Goal: Transaction & Acquisition: Purchase product/service

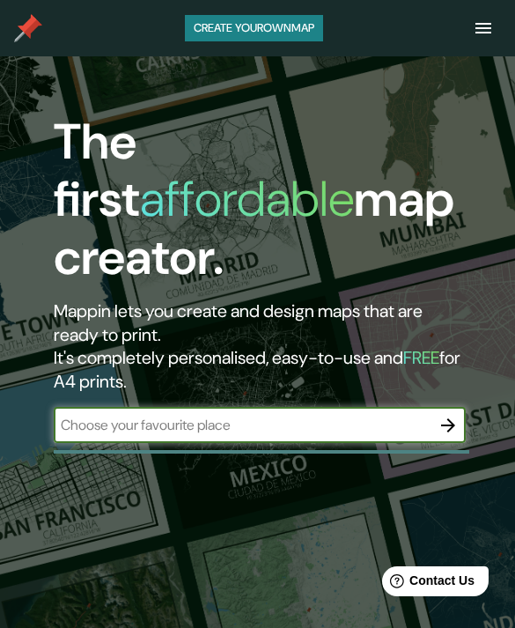
click at [479, 42] on button "button" at bounding box center [483, 28] width 35 height 35
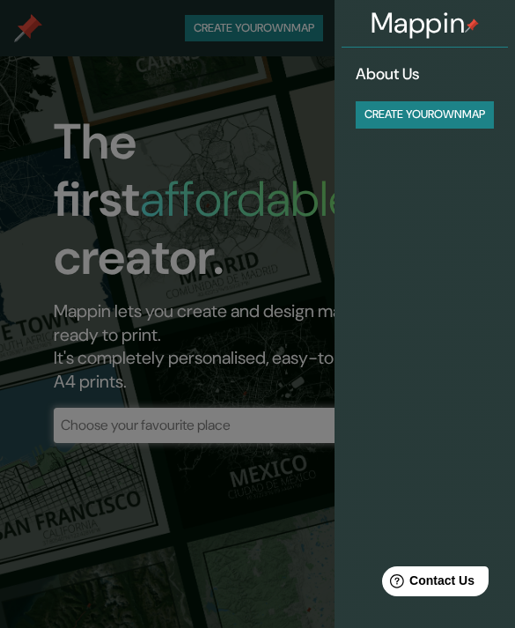
click at [70, 208] on div at bounding box center [257, 314] width 515 height 628
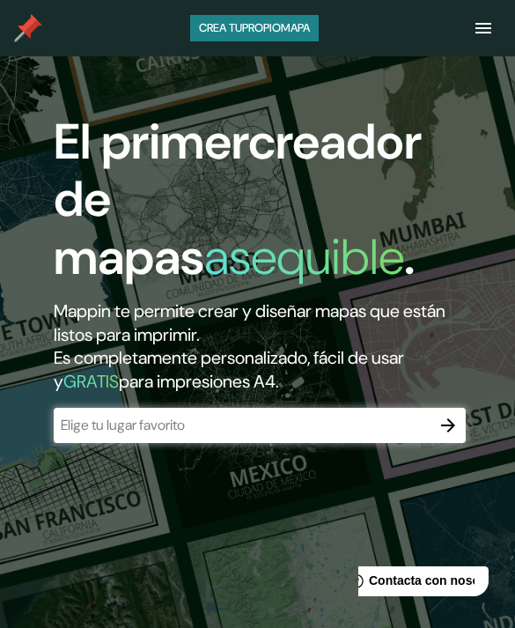
click at [125, 426] on input "text" at bounding box center [242, 425] width 377 height 20
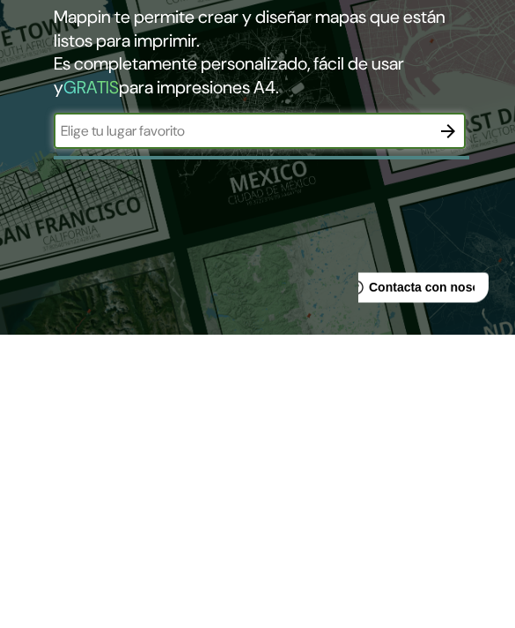
click at [26, 211] on div "El primer creador de mapas asequible . Mappin te permite crear y diseñar mapas …" at bounding box center [257, 370] width 515 height 628
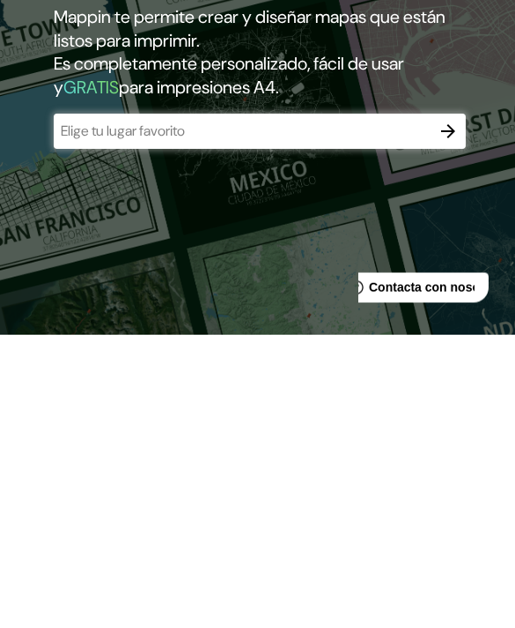
scroll to position [294, 0]
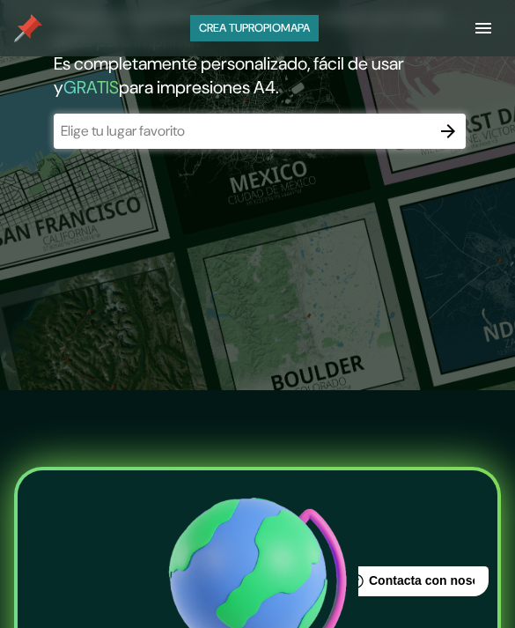
click at [467, 46] on div "CREA TU PROPIO MAPA" at bounding box center [257, 28] width 515 height 49
click at [489, 39] on button "button" at bounding box center [483, 28] width 35 height 35
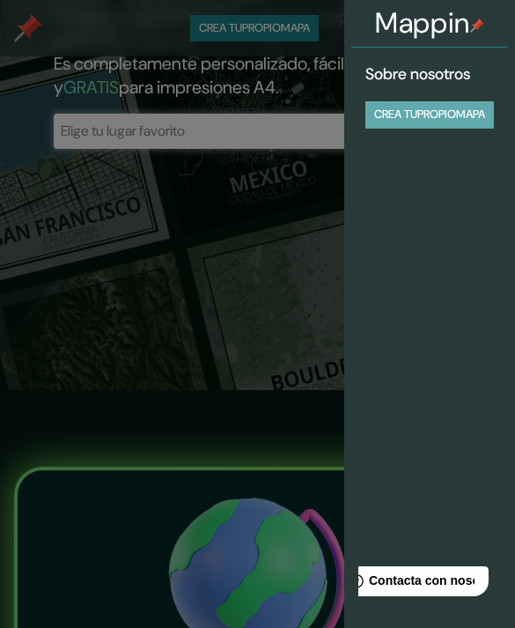
click at [418, 116] on button "CREA TU PROPIO MAPA" at bounding box center [430, 114] width 129 height 27
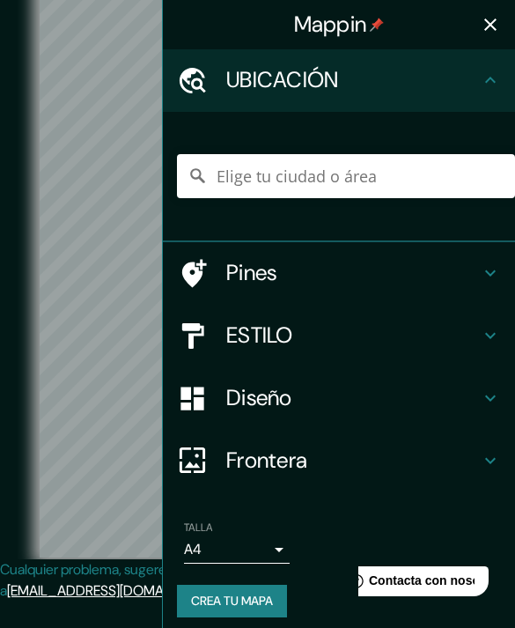
scroll to position [75, 0]
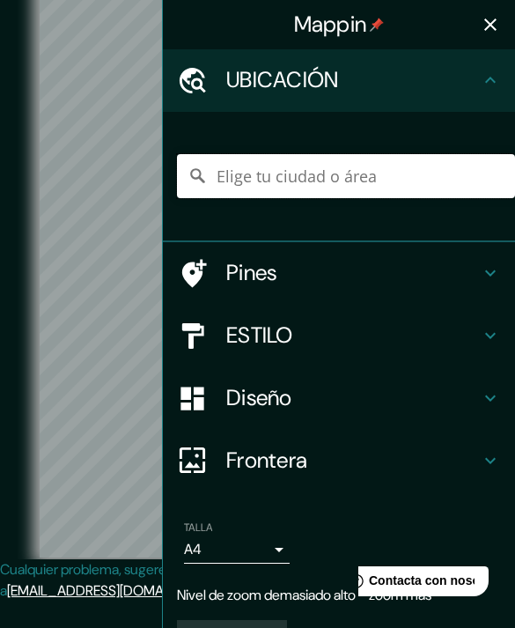
click at [240, 177] on input "Elige tu ciudad o área" at bounding box center [346, 176] width 338 height 44
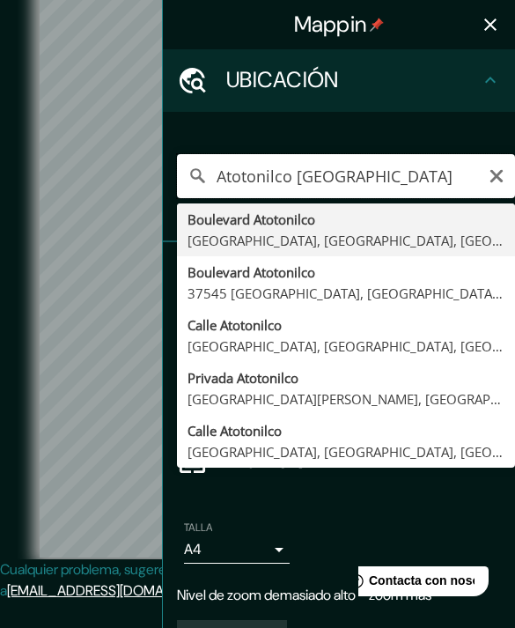
click at [272, 179] on input "Atotonilco [GEOGRAPHIC_DATA]" at bounding box center [346, 176] width 338 height 44
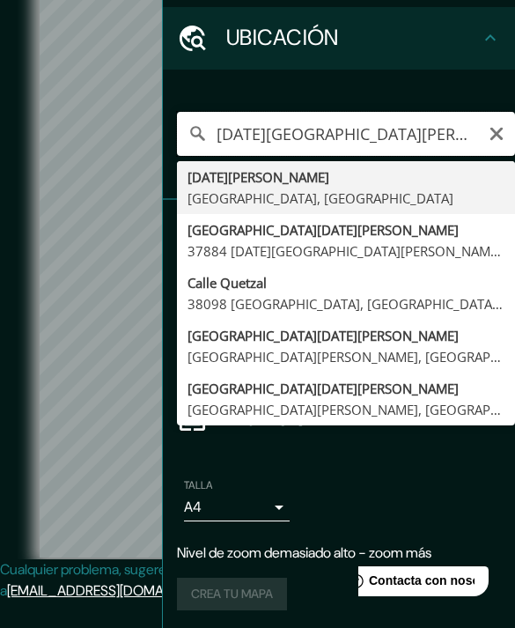
scroll to position [41, 0]
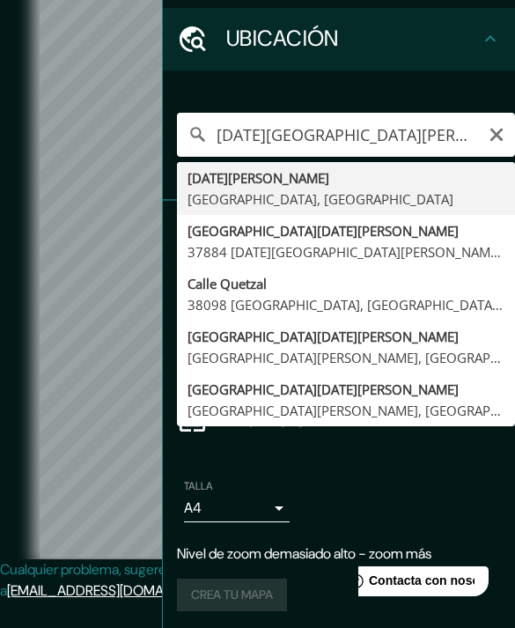
type input "[DATE][GEOGRAPHIC_DATA][PERSON_NAME], [GEOGRAPHIC_DATA], [GEOGRAPHIC_DATA]"
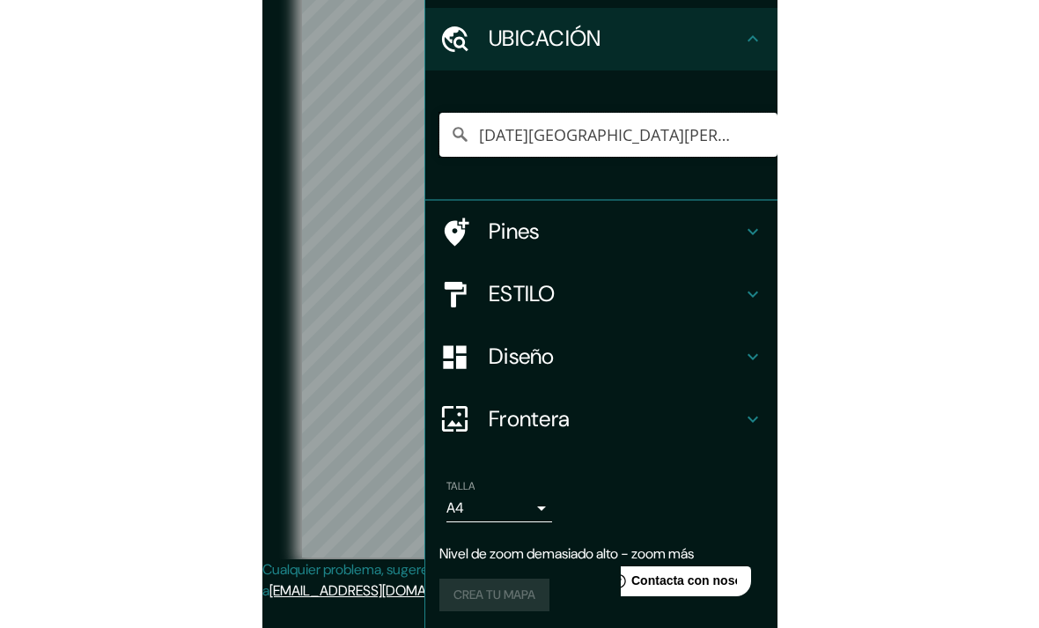
scroll to position [6, 0]
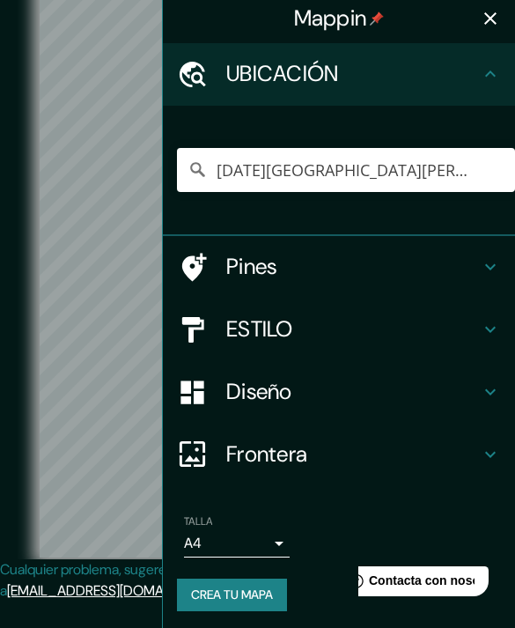
click at [497, 25] on icon "button" at bounding box center [490, 18] width 21 height 21
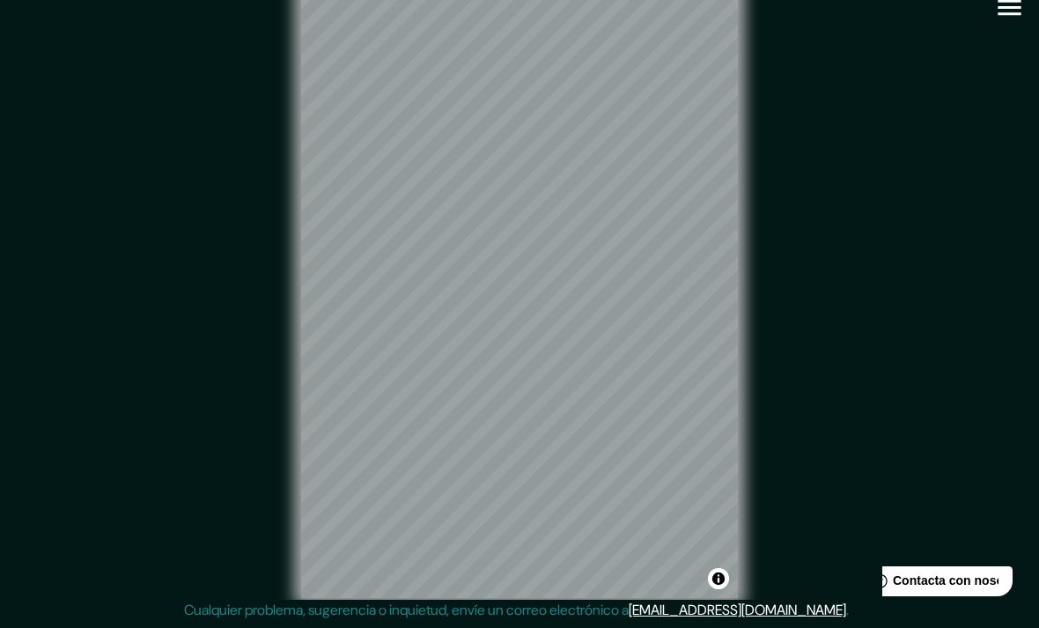
click at [514, 457] on div "© Mapbox © OpenStreetMap Improve this map" at bounding box center [519, 288] width 935 height 565
click at [514, 392] on div "© Mapbox © OpenStreetMap Improve this map" at bounding box center [519, 288] width 935 height 565
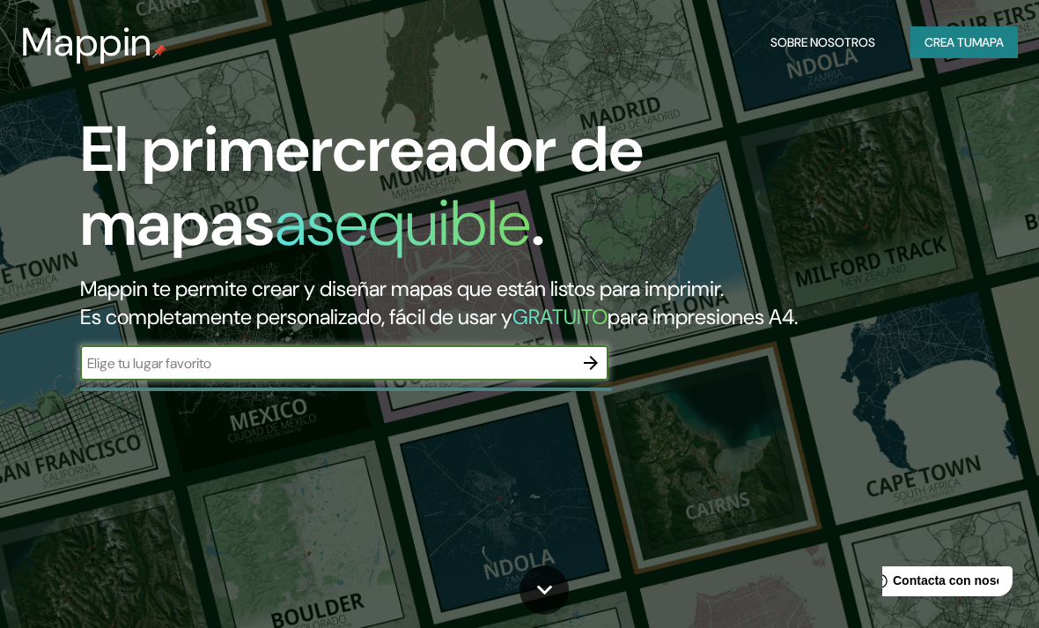
click at [514, 33] on button "CREA TU MAPA" at bounding box center [964, 42] width 107 height 33
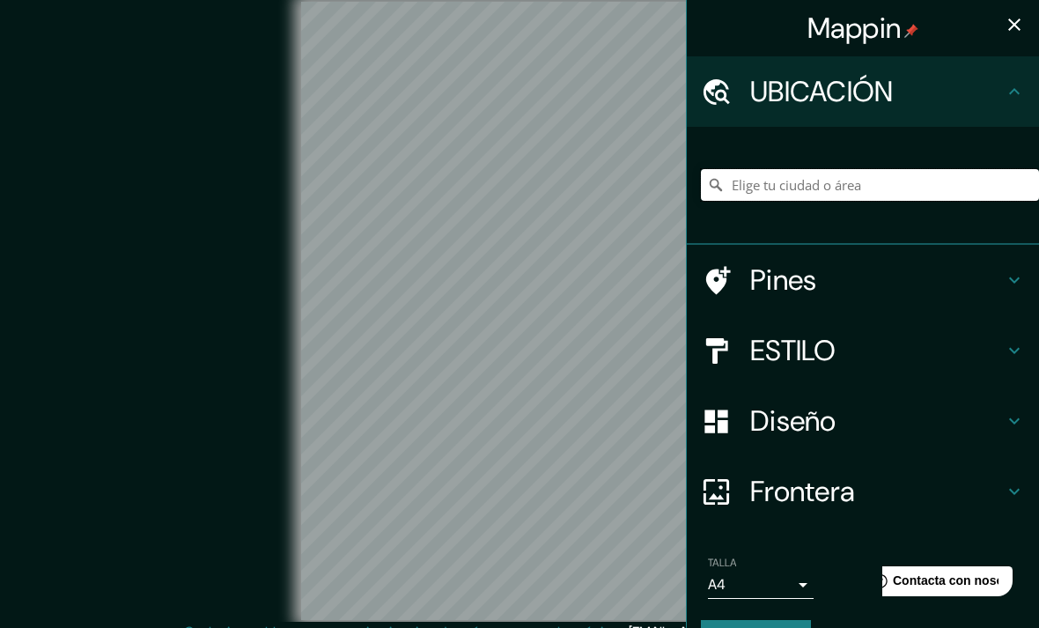
click at [514, 189] on input "Elige tu ciudad o área" at bounding box center [870, 185] width 338 height 32
click at [514, 190] on input "[DATE][GEOGRAPHIC_DATA][PERSON_NAME], [GEOGRAPHIC_DATA], [GEOGRAPHIC_DATA]" at bounding box center [870, 185] width 338 height 32
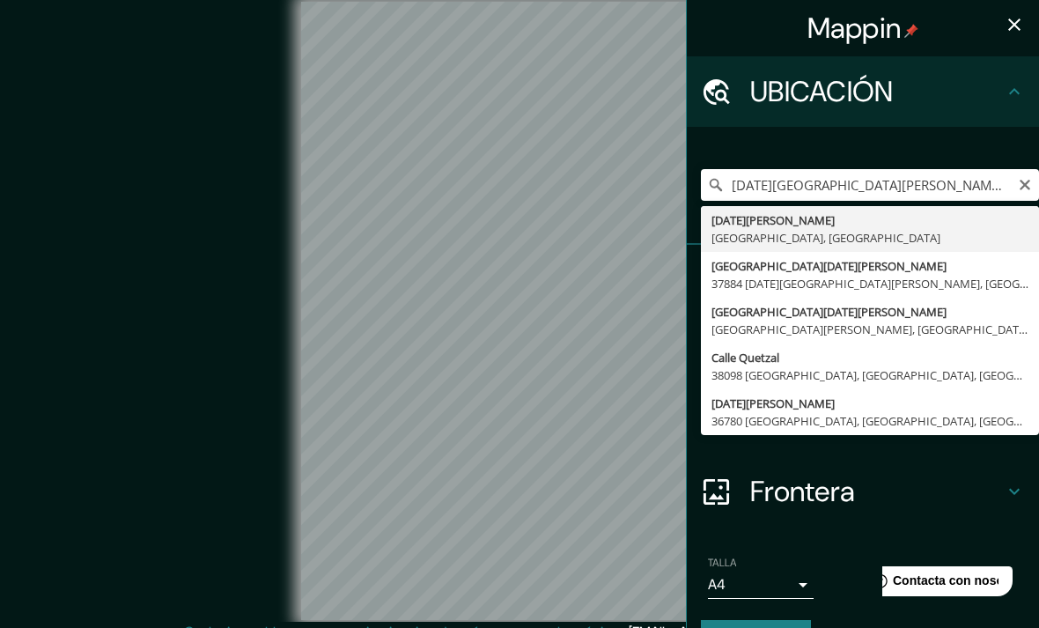
type input "[DATE][GEOGRAPHIC_DATA][PERSON_NAME], [GEOGRAPHIC_DATA], [GEOGRAPHIC_DATA]"
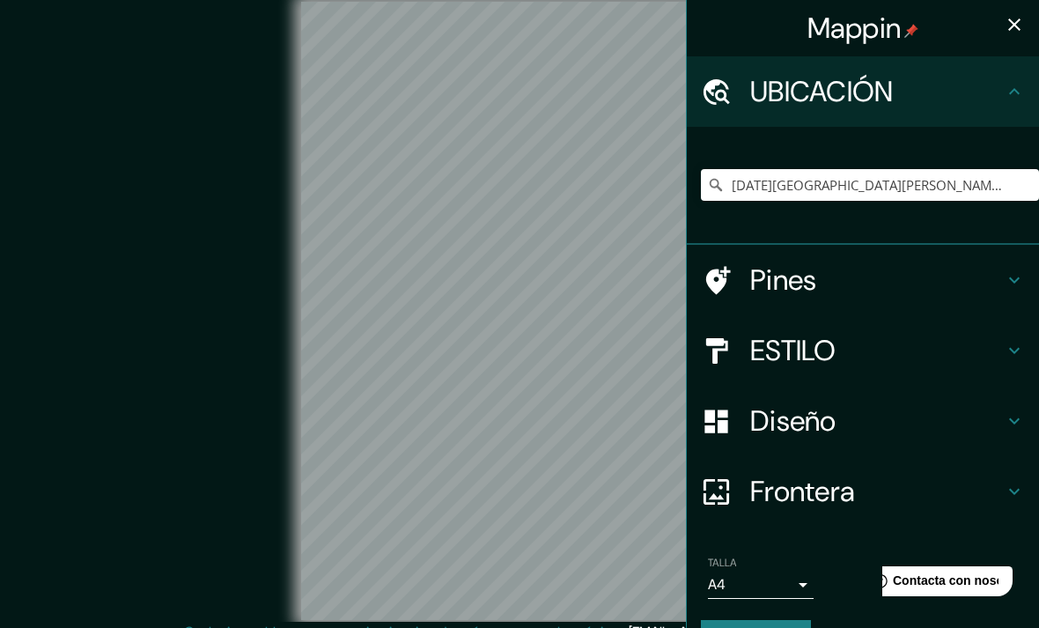
click at [514, 18] on icon "button" at bounding box center [1014, 24] width 21 height 21
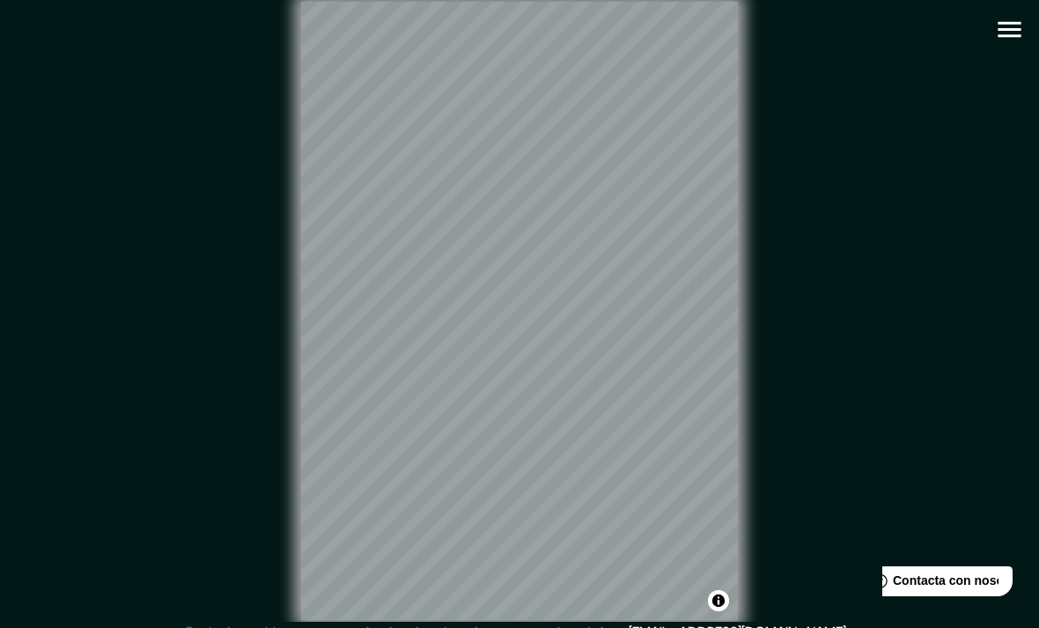
click at [514, 34] on icon "button" at bounding box center [1009, 29] width 31 height 31
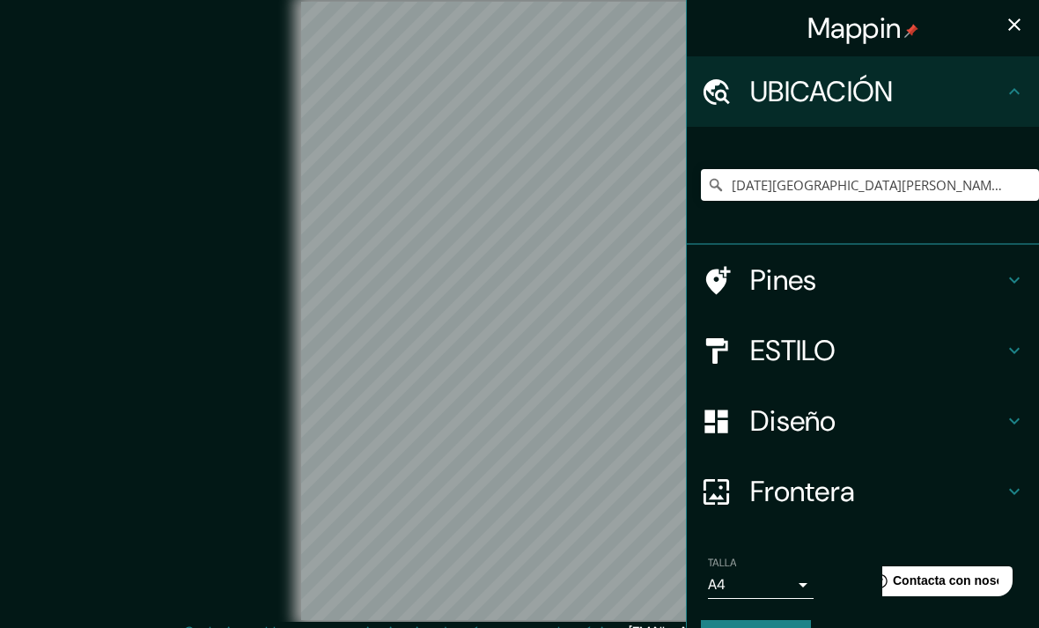
click at [204, 203] on div "© Mapbox © OpenStreetMap Improve this map" at bounding box center [519, 310] width 935 height 565
click at [514, 16] on icon "button" at bounding box center [1014, 24] width 21 height 21
